Goal: Complete application form: Complete application form

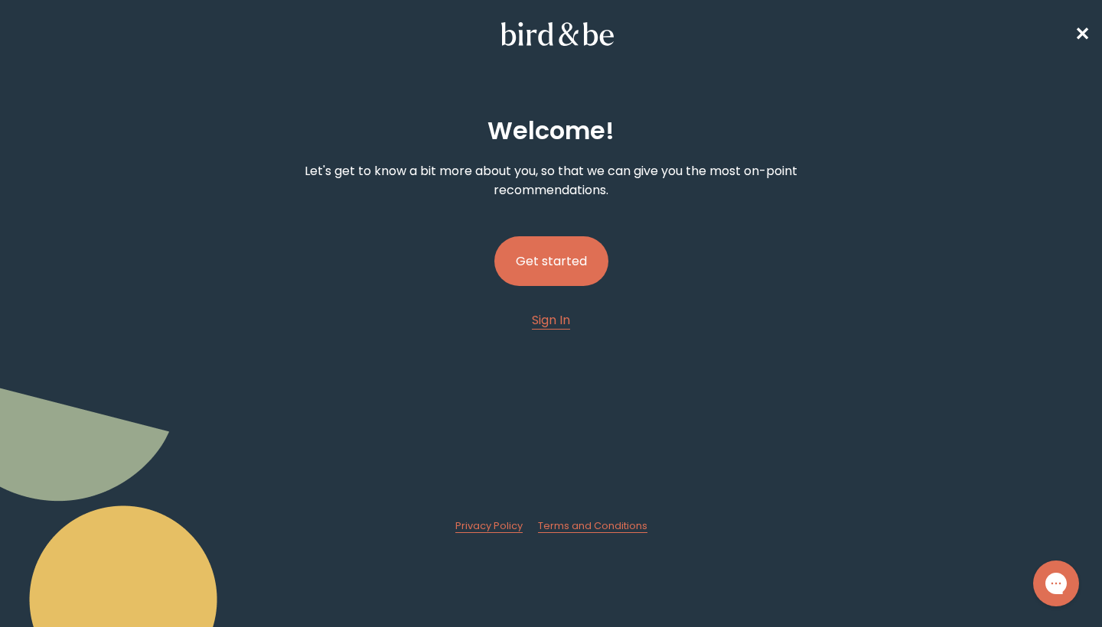
click at [572, 273] on button "Get started" at bounding box center [551, 261] width 114 height 50
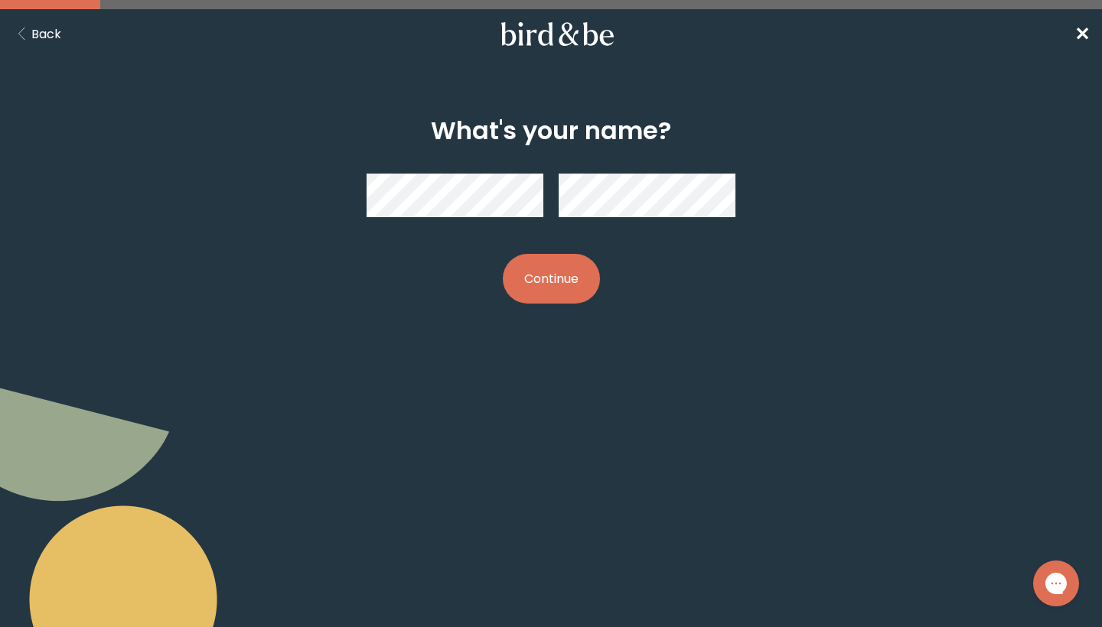
click at [564, 288] on button "Continue" at bounding box center [551, 279] width 97 height 50
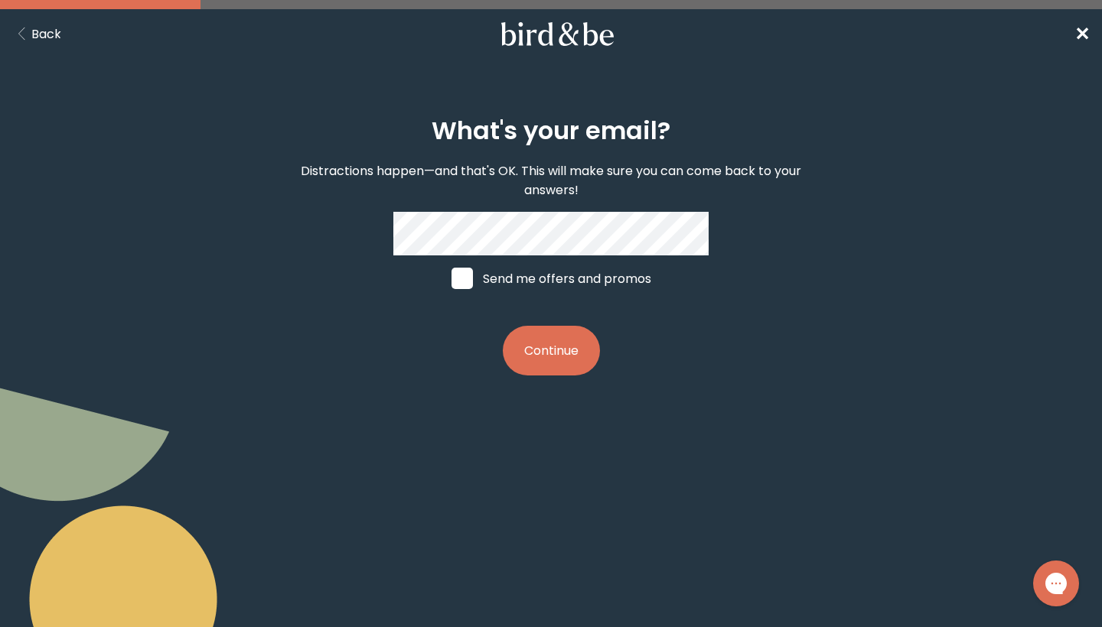
click at [557, 358] on button "Continue" at bounding box center [551, 351] width 97 height 50
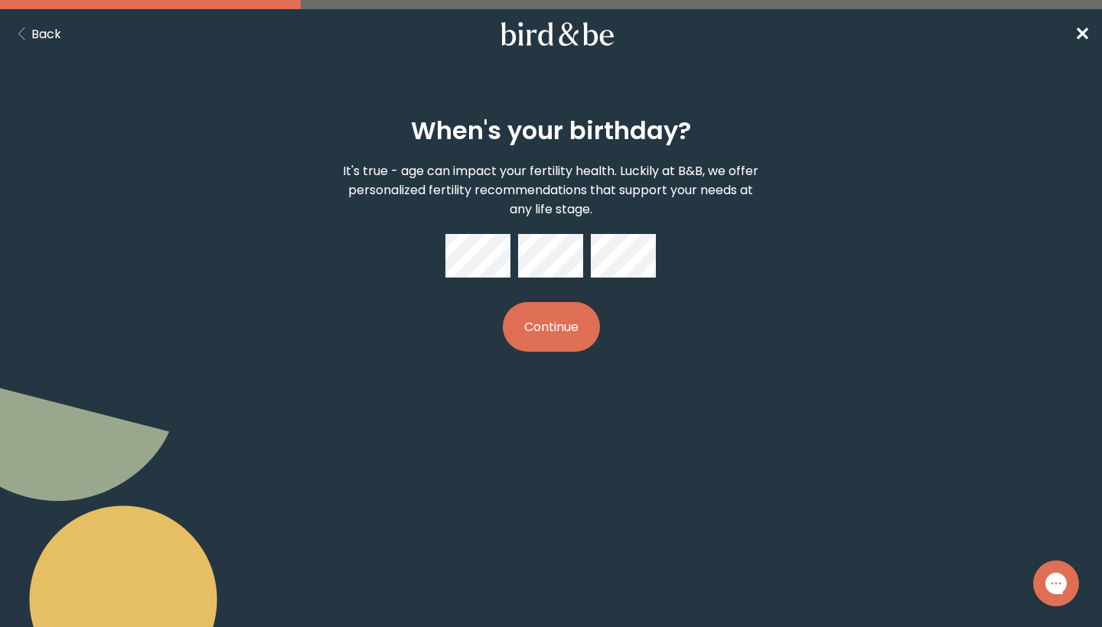
click at [552, 347] on button "Continue" at bounding box center [551, 327] width 97 height 50
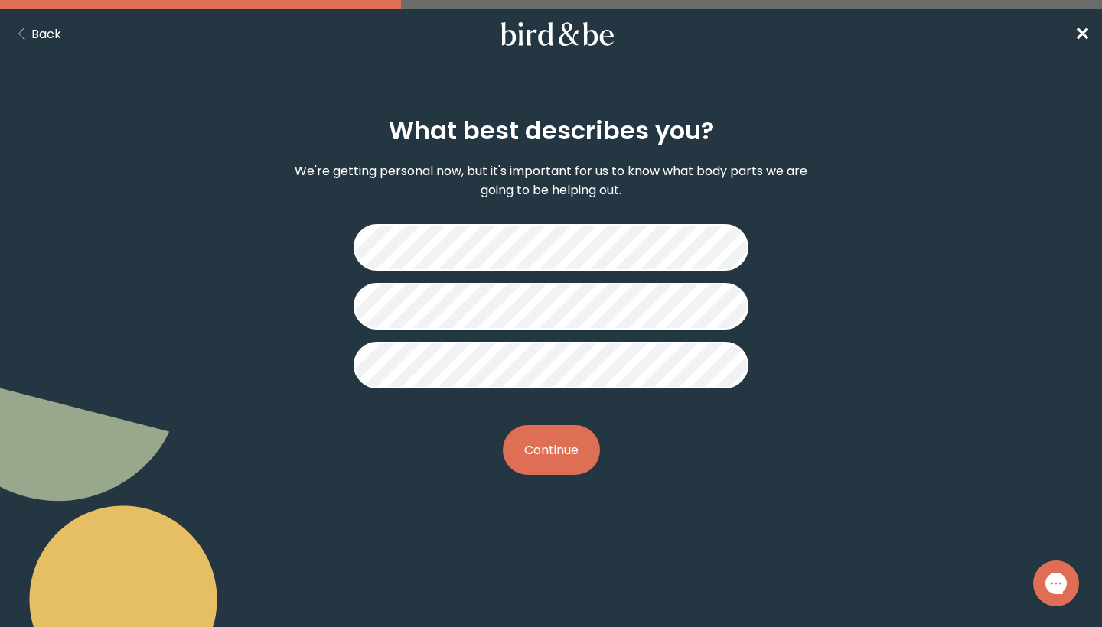
click at [578, 455] on button "Continue" at bounding box center [551, 450] width 97 height 50
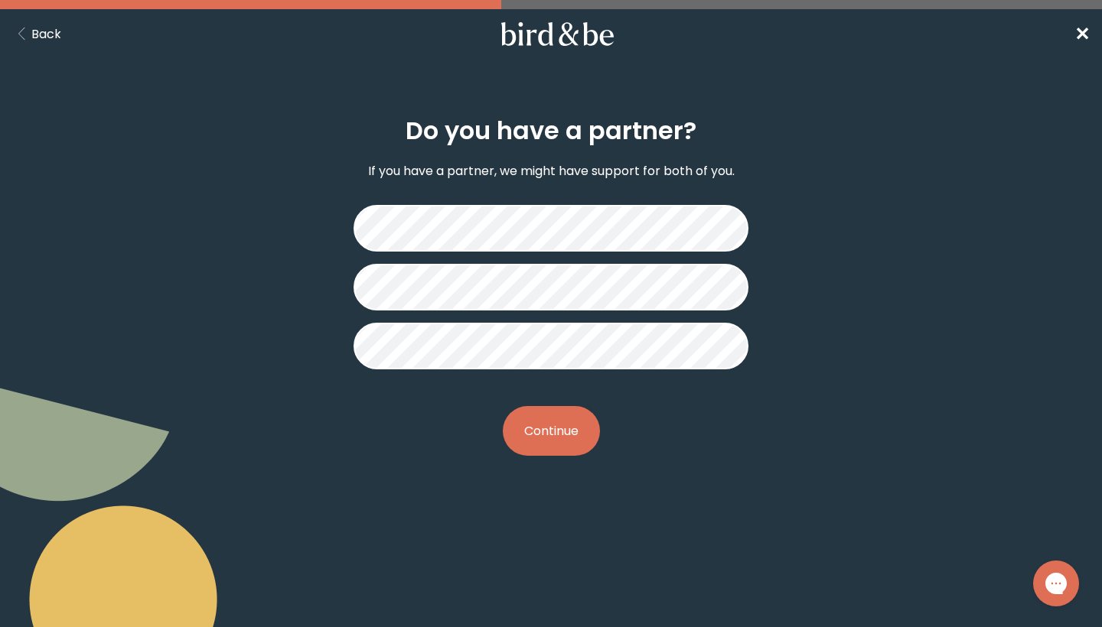
click at [557, 439] on button "Continue" at bounding box center [551, 431] width 97 height 50
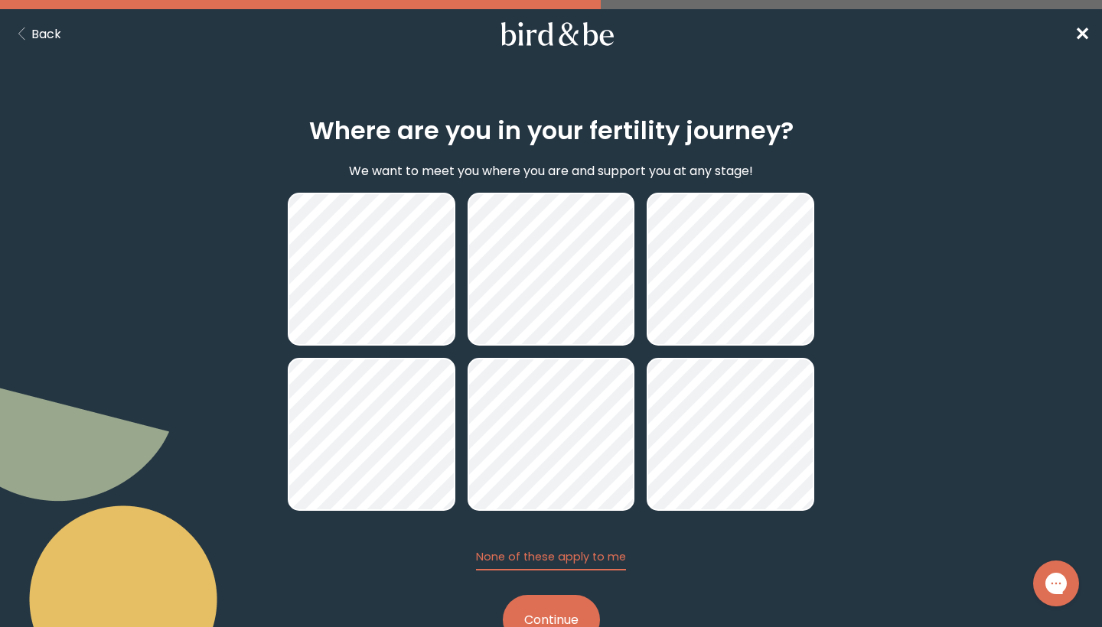
click at [532, 611] on button "Continue" at bounding box center [551, 620] width 97 height 50
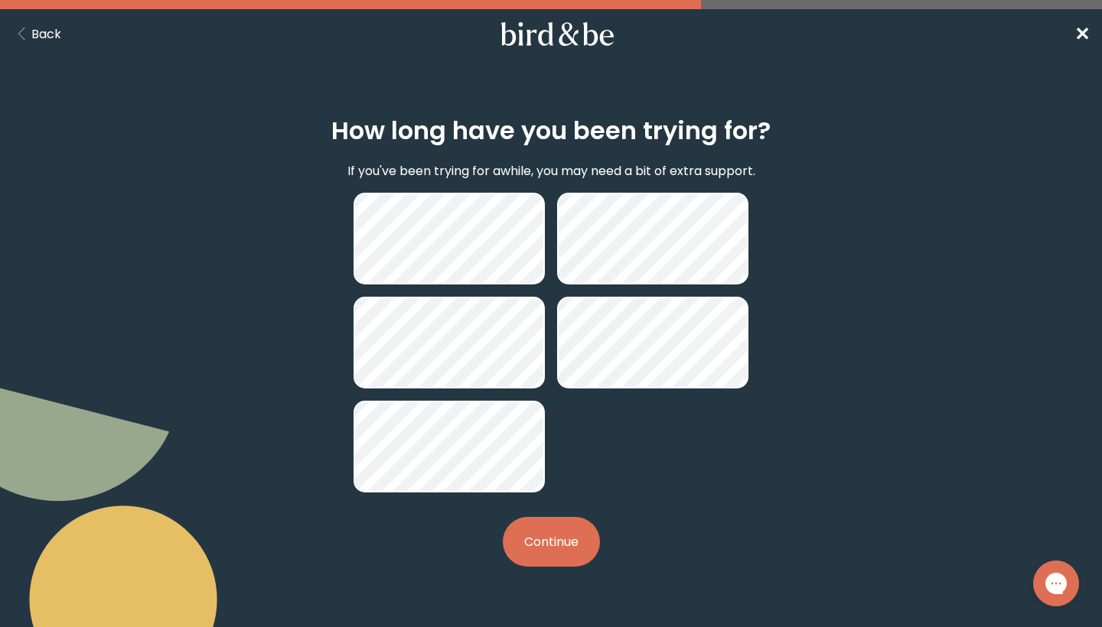
click at [546, 552] on button "Continue" at bounding box center [551, 542] width 97 height 50
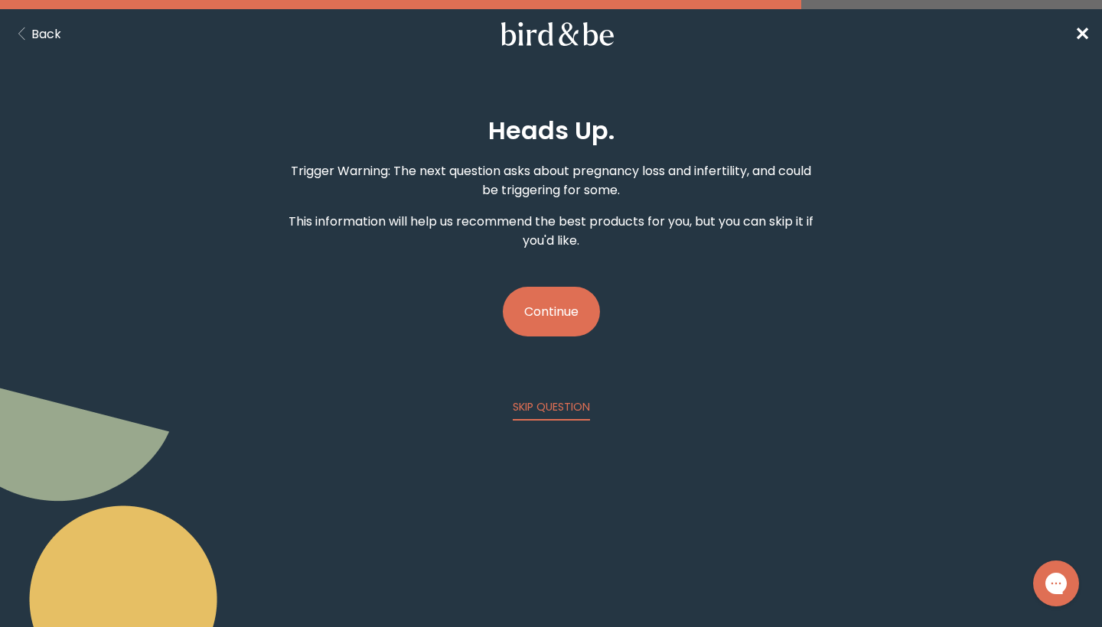
click at [558, 311] on button "Continue" at bounding box center [551, 312] width 97 height 50
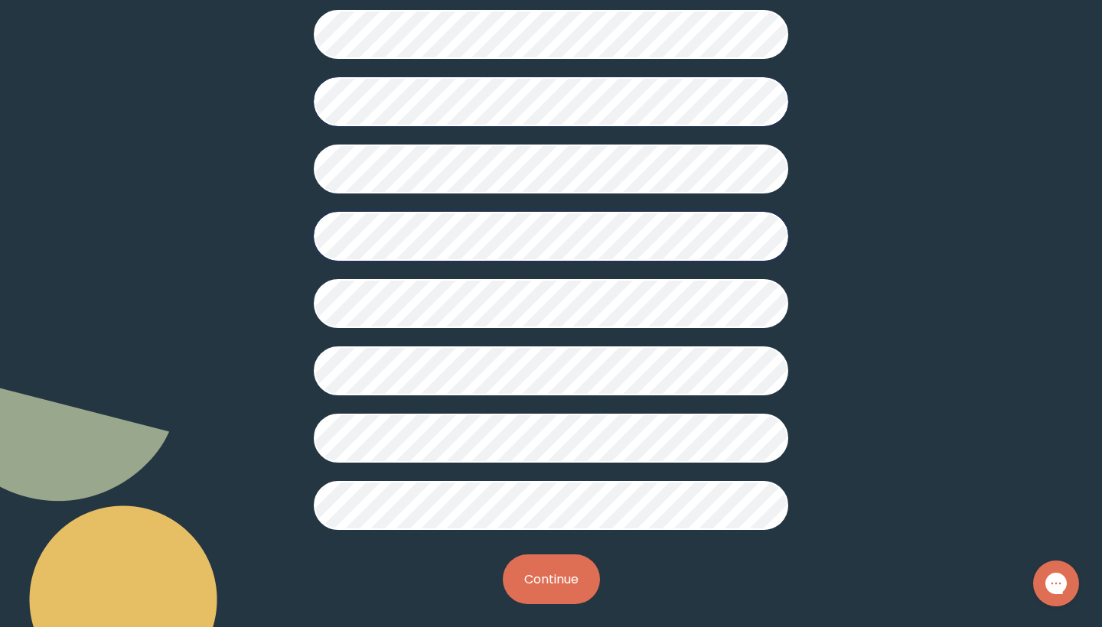
scroll to position [329, 0]
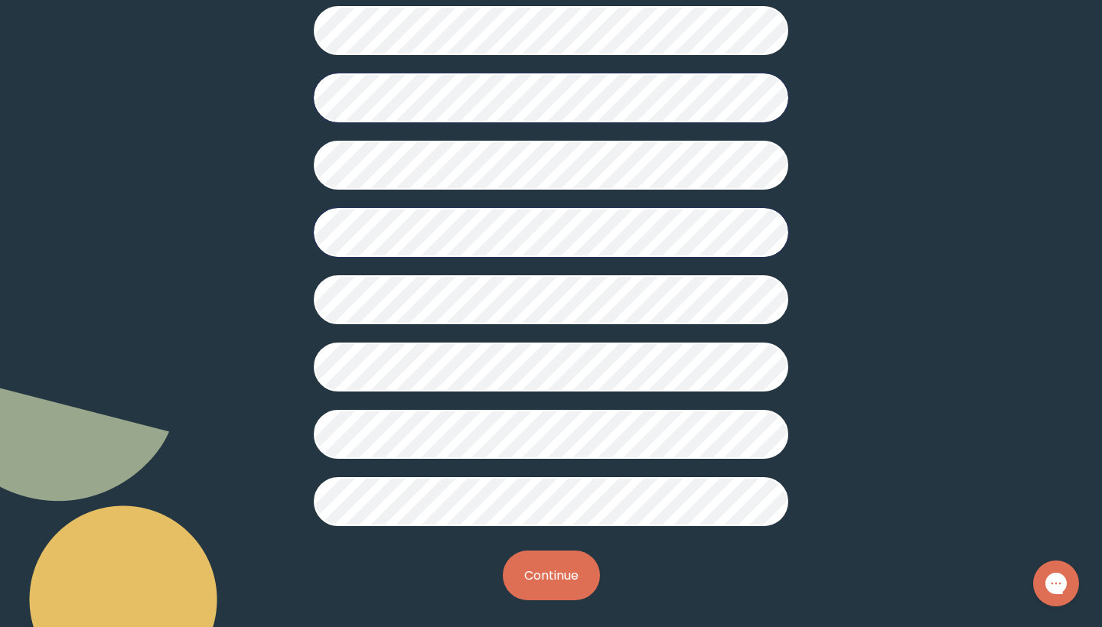
click at [543, 575] on button "Continue" at bounding box center [551, 576] width 97 height 50
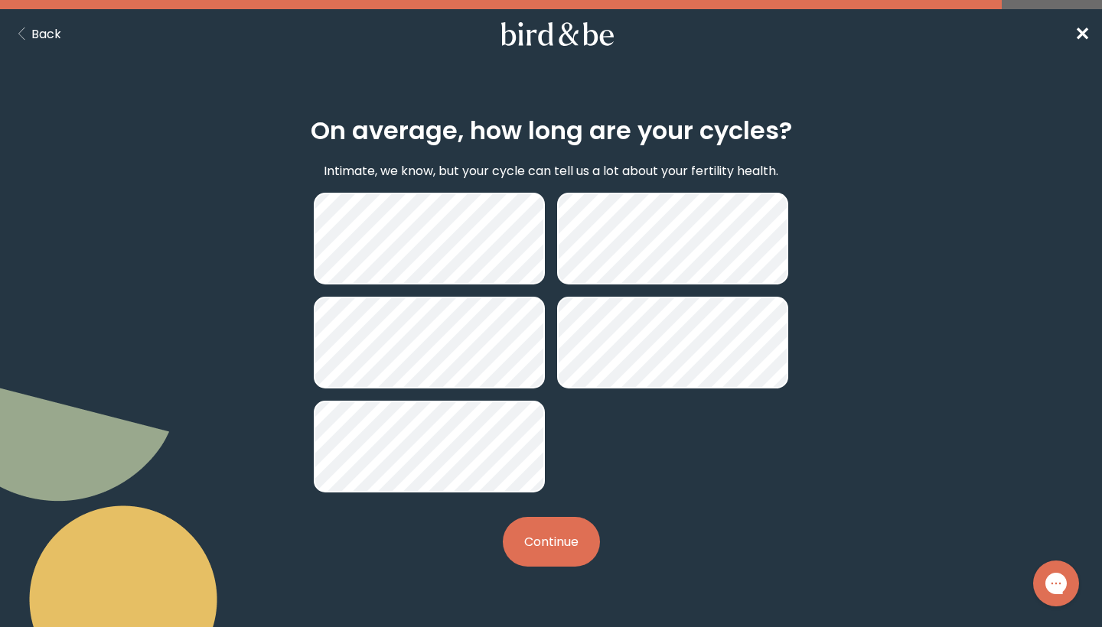
click at [558, 556] on button "Continue" at bounding box center [551, 542] width 97 height 50
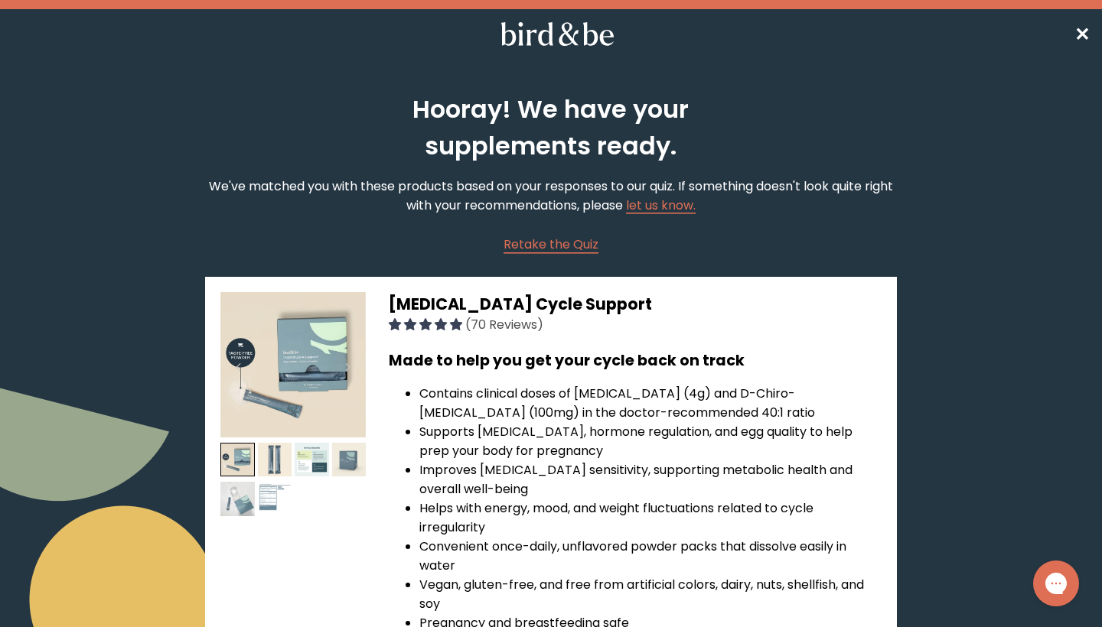
click at [1078, 34] on span "✕" at bounding box center [1081, 33] width 15 height 25
